Goal: Complete application form

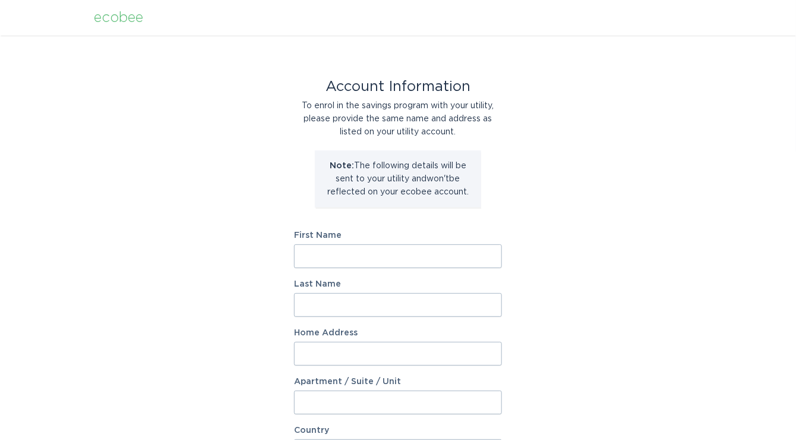
click at [382, 250] on input "First Name" at bounding box center [398, 256] width 208 height 24
type input "Mark"
click at [379, 282] on label "Last Name" at bounding box center [398, 284] width 208 height 8
click at [379, 293] on input "Last Name" at bounding box center [398, 305] width 208 height 24
type input "C"
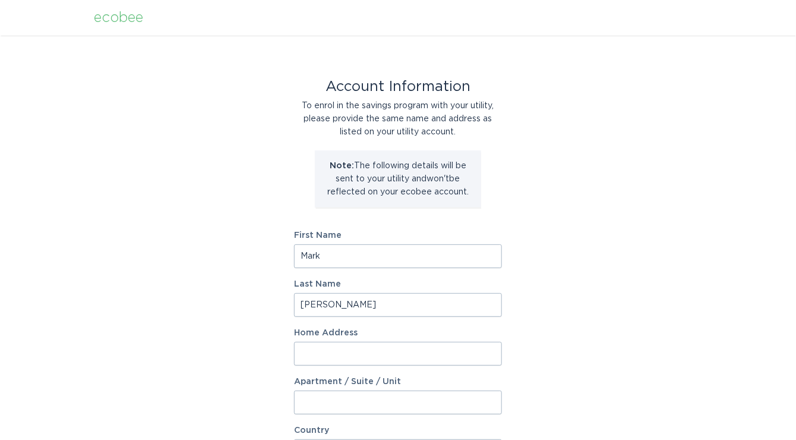
type input "[PERSON_NAME]"
click at [318, 349] on input "Home Address" at bounding box center [398, 354] width 208 height 24
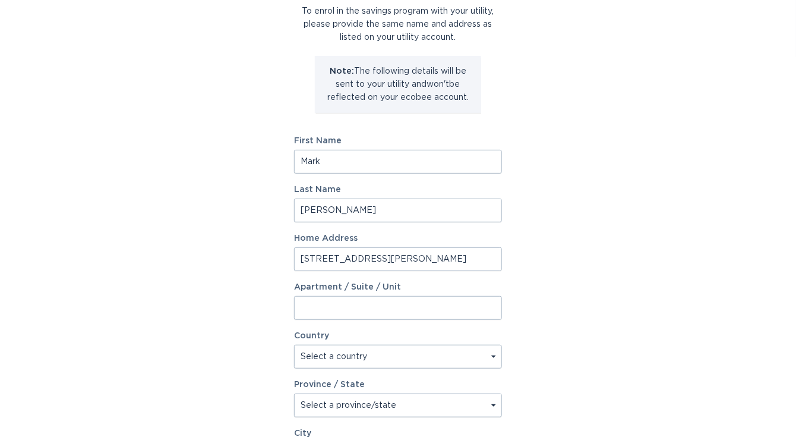
scroll to position [95, 0]
type input "[STREET_ADDRESS][PERSON_NAME]"
click at [313, 355] on select "Select a country [GEOGRAPHIC_DATA] [GEOGRAPHIC_DATA]" at bounding box center [398, 356] width 208 height 24
select select "US"
click at [294, 344] on select "Select a country [GEOGRAPHIC_DATA] [GEOGRAPHIC_DATA]" at bounding box center [398, 356] width 208 height 24
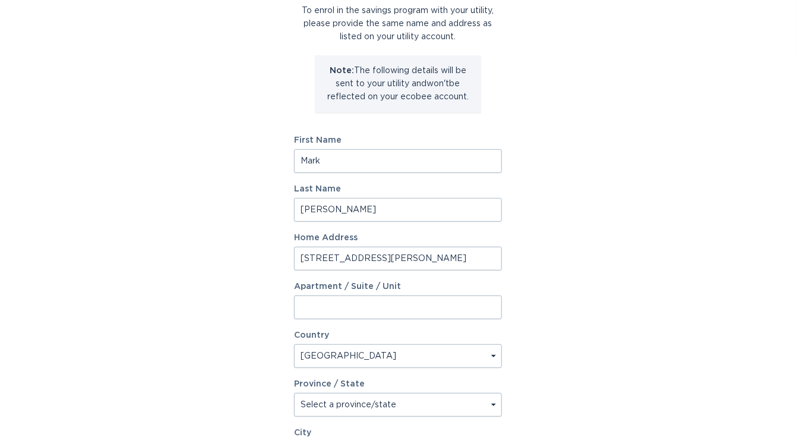
click at [494, 403] on select "Select a province/state [US_STATE] [US_STATE] [US_STATE] [US_STATE] [US_STATE] …" at bounding box center [398, 405] width 208 height 24
select select "MN"
click at [294, 393] on select "Select a province/state [US_STATE] [US_STATE] [US_STATE] [US_STATE] [US_STATE] …" at bounding box center [398, 405] width 208 height 24
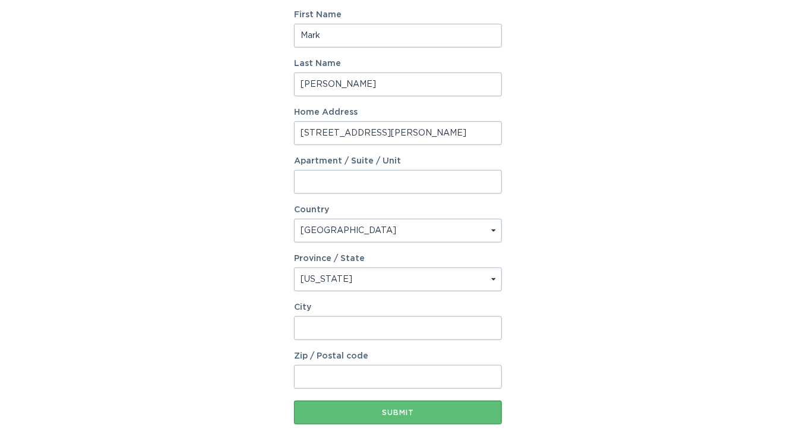
scroll to position [220, 0]
click at [365, 326] on input "City" at bounding box center [398, 328] width 208 height 24
type input "[GEOGRAPHIC_DATA]"
click at [306, 379] on input "Zip / Postal code" at bounding box center [398, 377] width 208 height 24
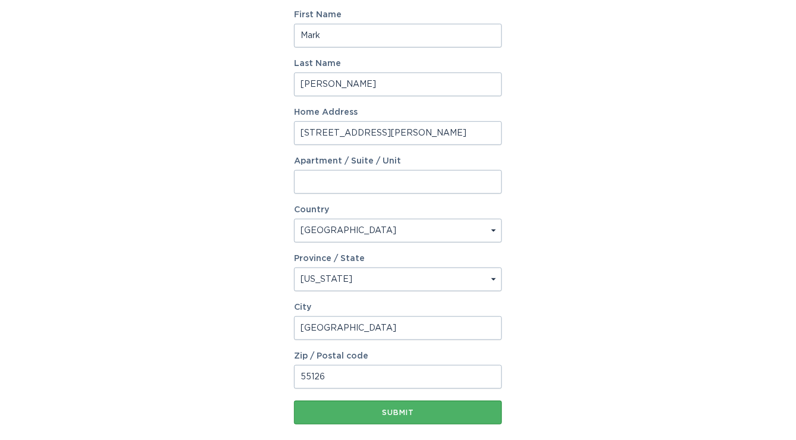
type input "55126"
click at [347, 411] on div "Submit" at bounding box center [398, 412] width 196 height 7
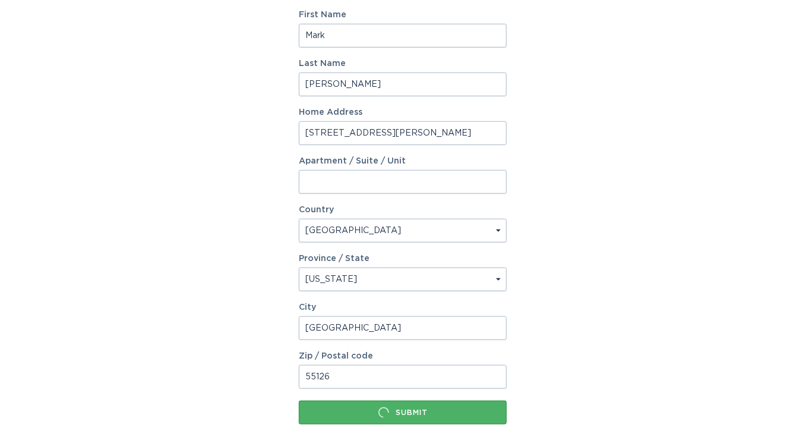
scroll to position [0, 0]
